Goal: Check status: Check status

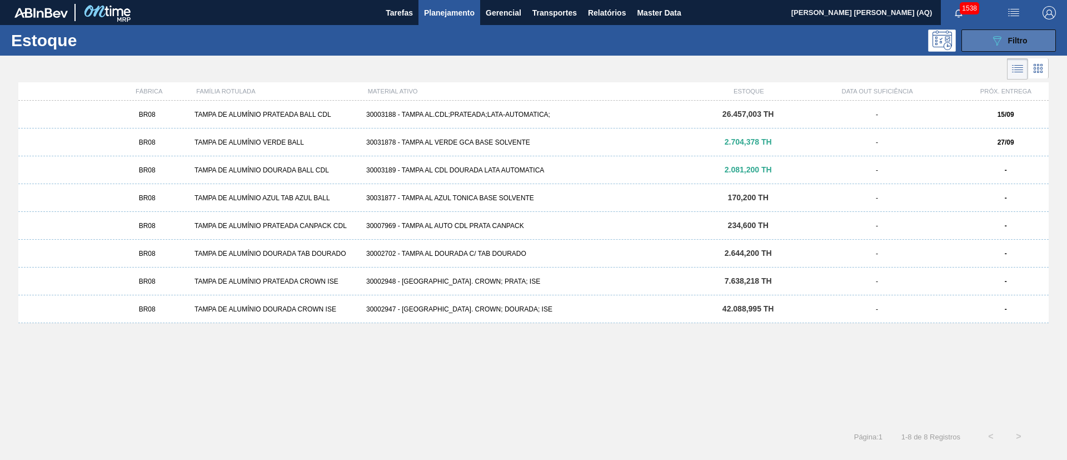
click at [984, 33] on button "089F7B8B-B2A5-4AFE-B5C0-19BA573D28AC Filtro" at bounding box center [1009, 40] width 94 height 22
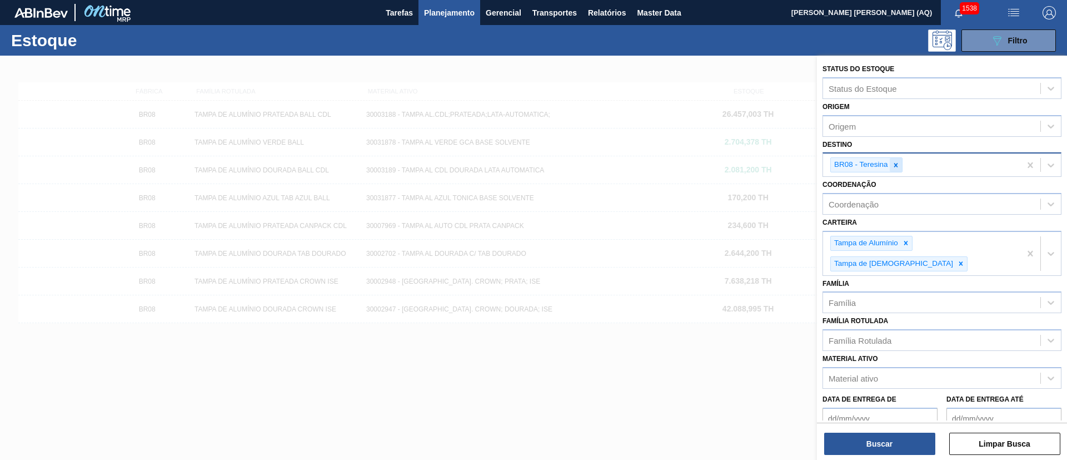
click at [896, 170] on div at bounding box center [896, 165] width 12 height 14
type input "A"
type input "JACA"
click at [875, 451] on button "Buscar" at bounding box center [879, 443] width 111 height 22
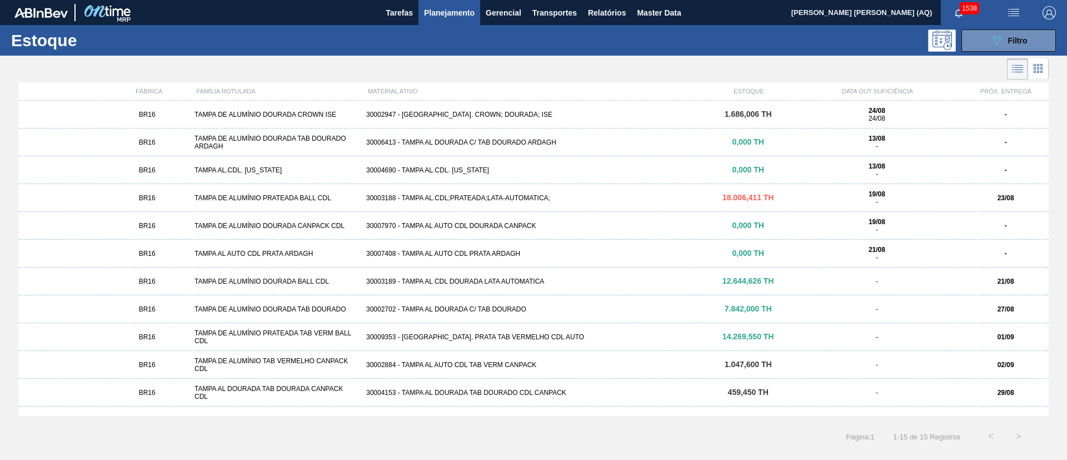
click at [490, 195] on div "30003188 - TAMPA AL.CDL;PRATEADA;LATA-AUTOMATICA;" at bounding box center [533, 198] width 343 height 8
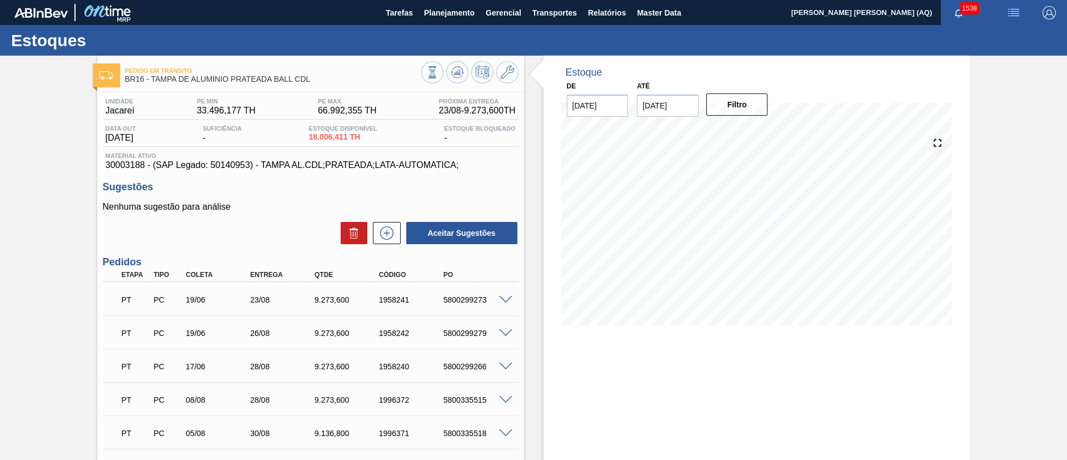
click at [660, 102] on input "[DATE]" at bounding box center [668, 105] width 62 height 22
click at [758, 134] on button "Next Month" at bounding box center [762, 132] width 8 height 8
click at [656, 259] on div "30" at bounding box center [649, 258] width 15 height 15
type input "[DATE]"
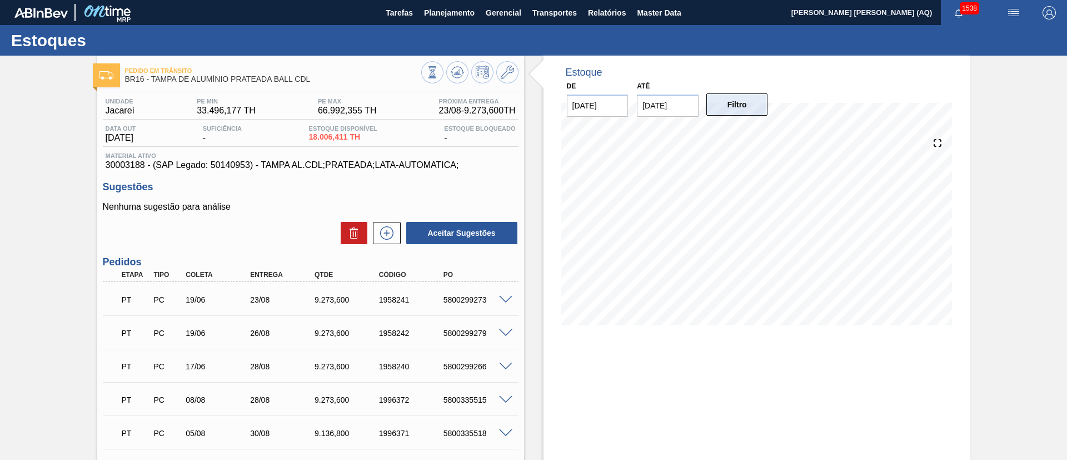
click at [725, 97] on button "Filtro" at bounding box center [737, 104] width 62 height 22
click at [963, 258] on div "Estoque De [DATE] Até [DATE] Filtro 17/11 Projeção de Estoque 36,785.446 [DOMAI…" at bounding box center [757, 199] width 427 height 286
